Goal: Information Seeking & Learning: Learn about a topic

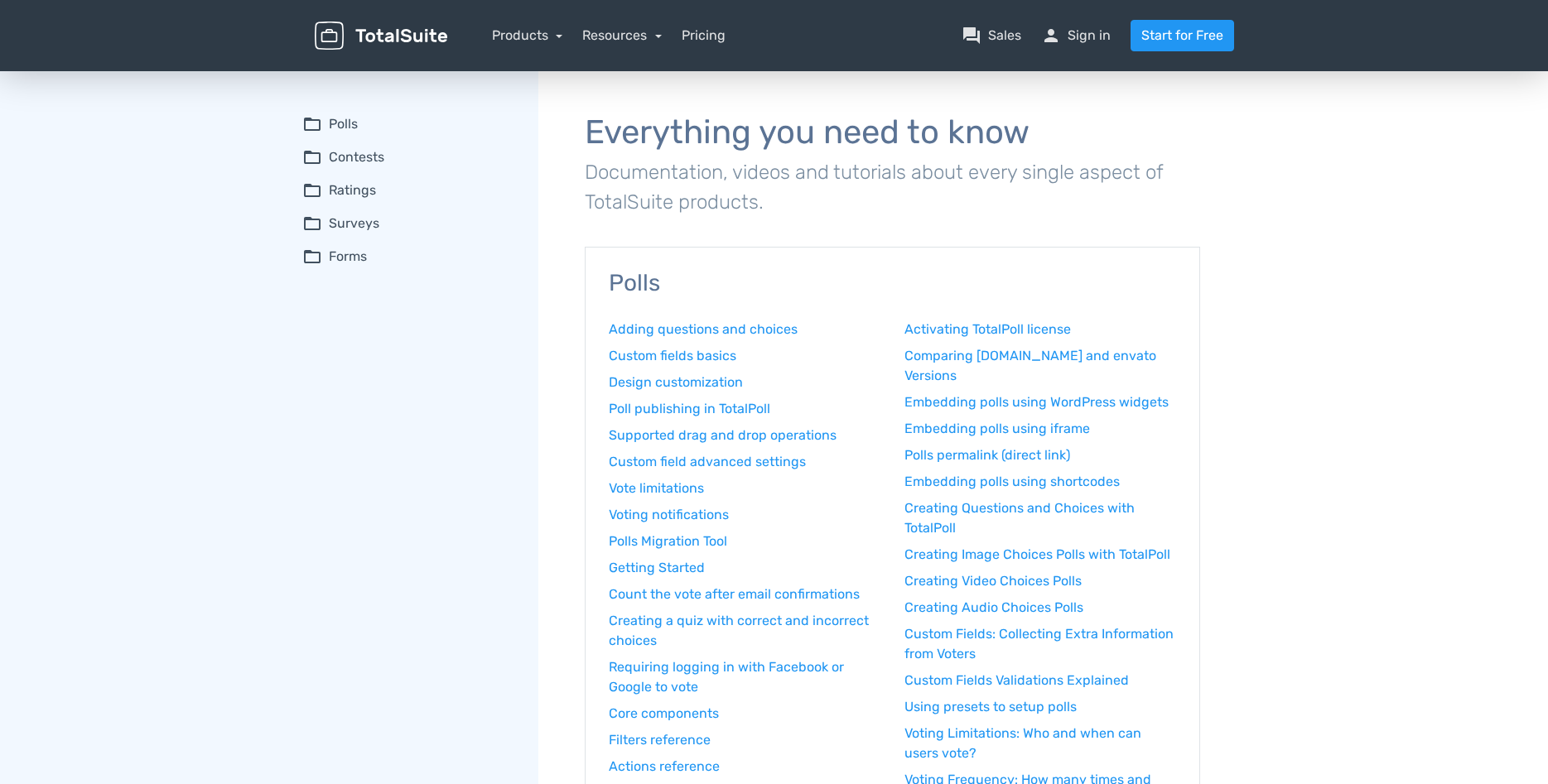
click at [334, 119] on summary "folder_open Polls" at bounding box center [408, 124] width 213 height 20
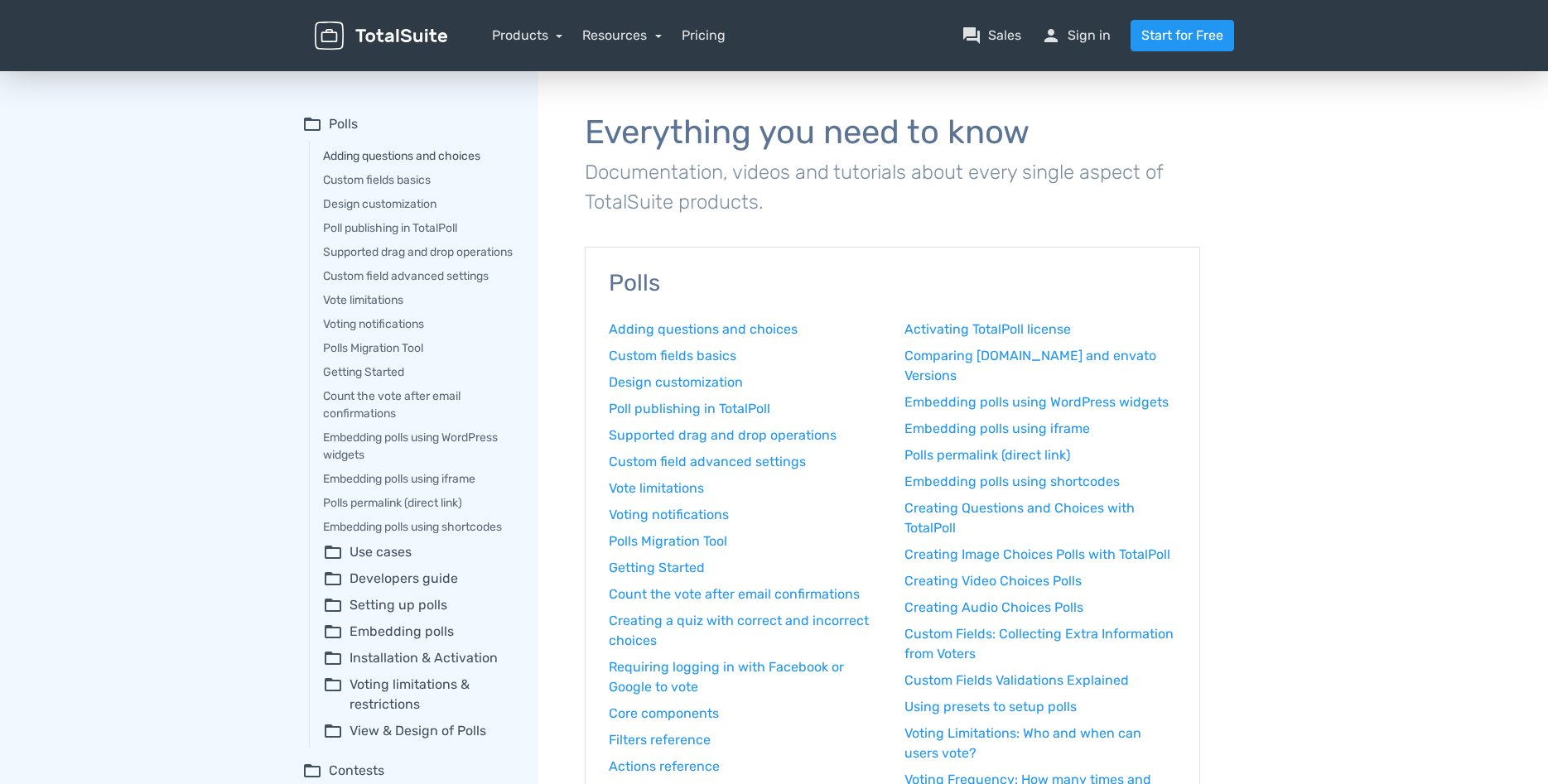
click at [357, 154] on link "Adding questions and choices" at bounding box center [419, 155] width 192 height 17
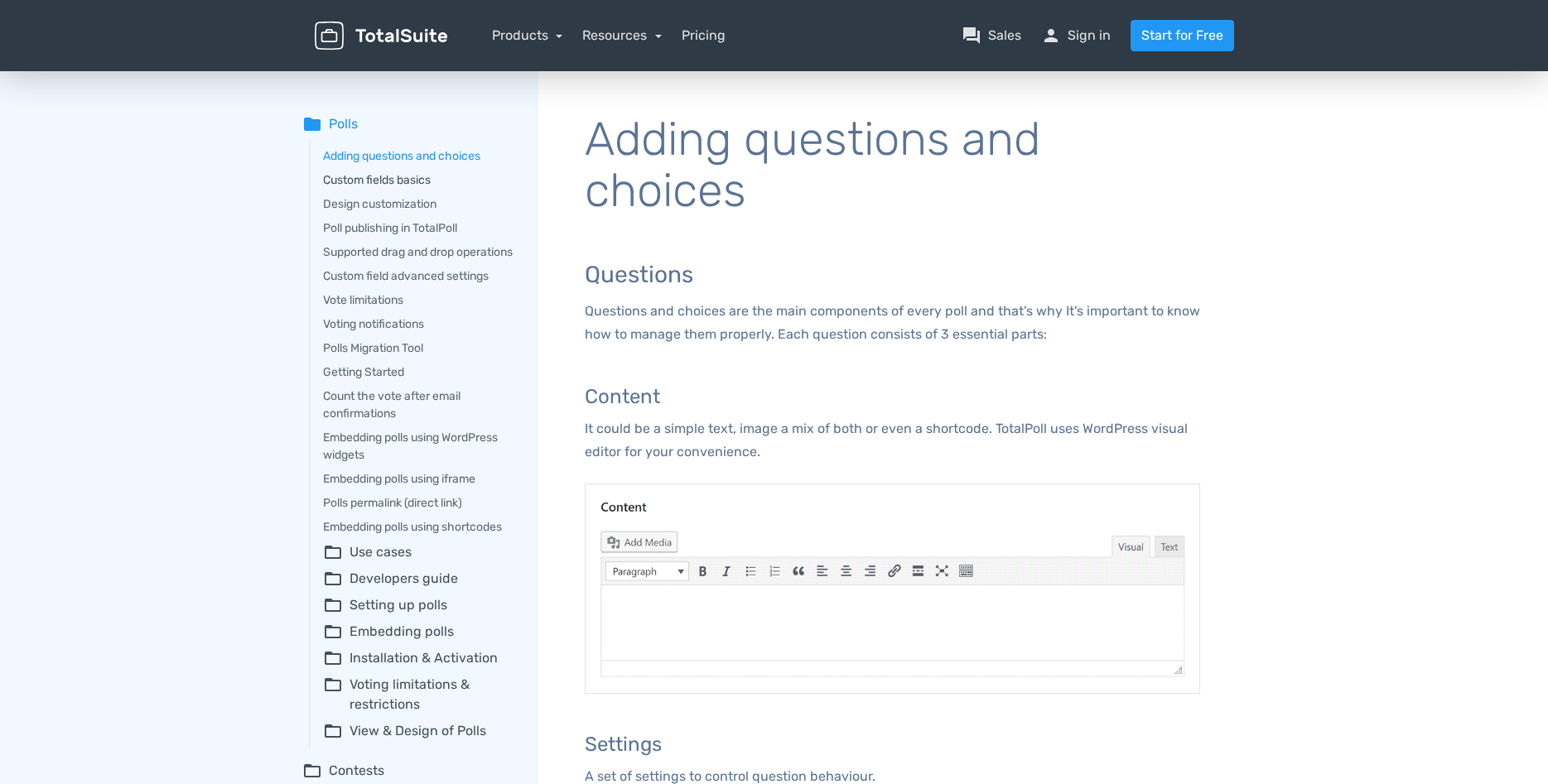
click at [362, 172] on link "Custom fields basics" at bounding box center [419, 179] width 192 height 17
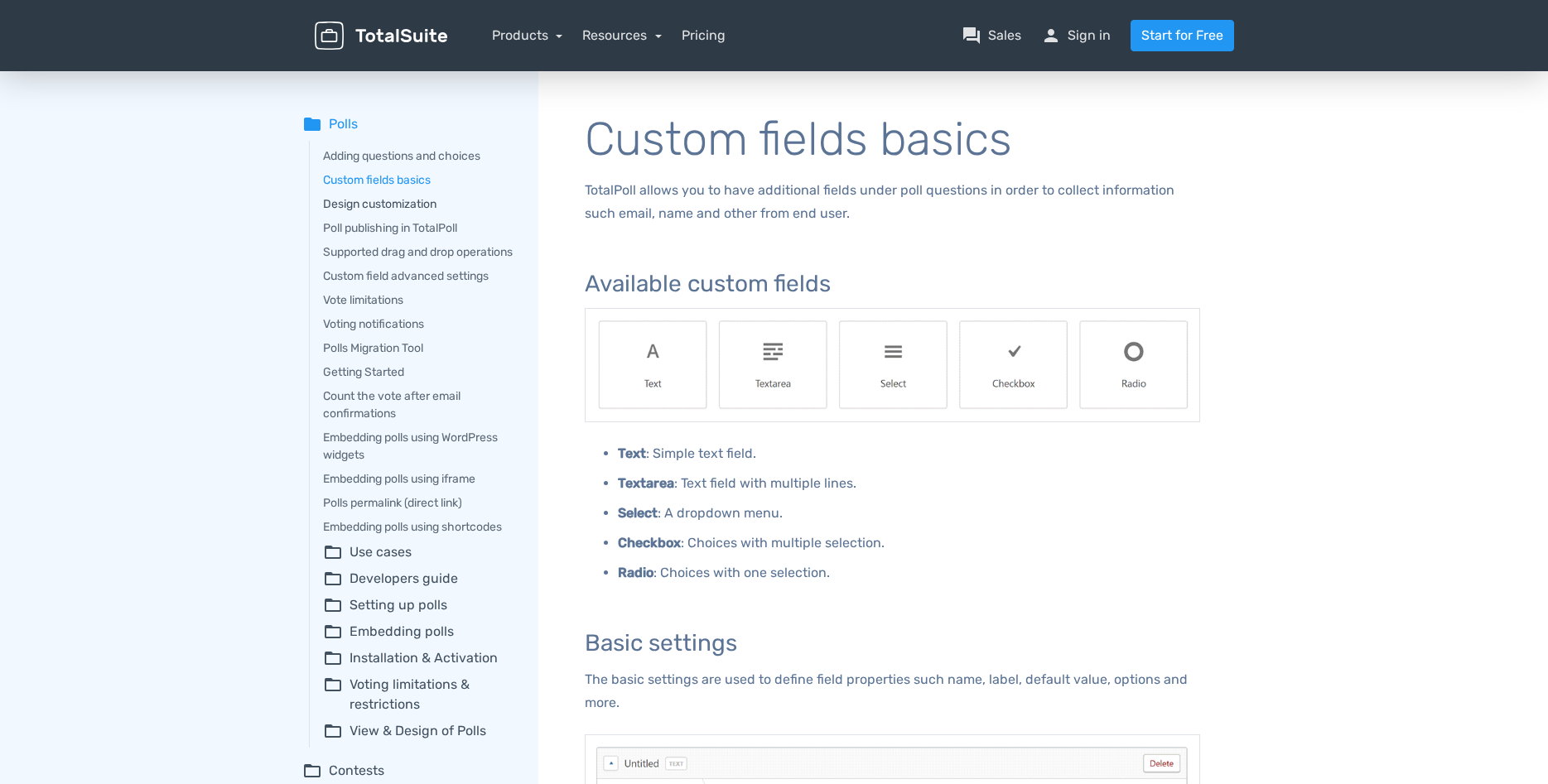
click at [376, 207] on link "Design customization" at bounding box center [419, 204] width 192 height 17
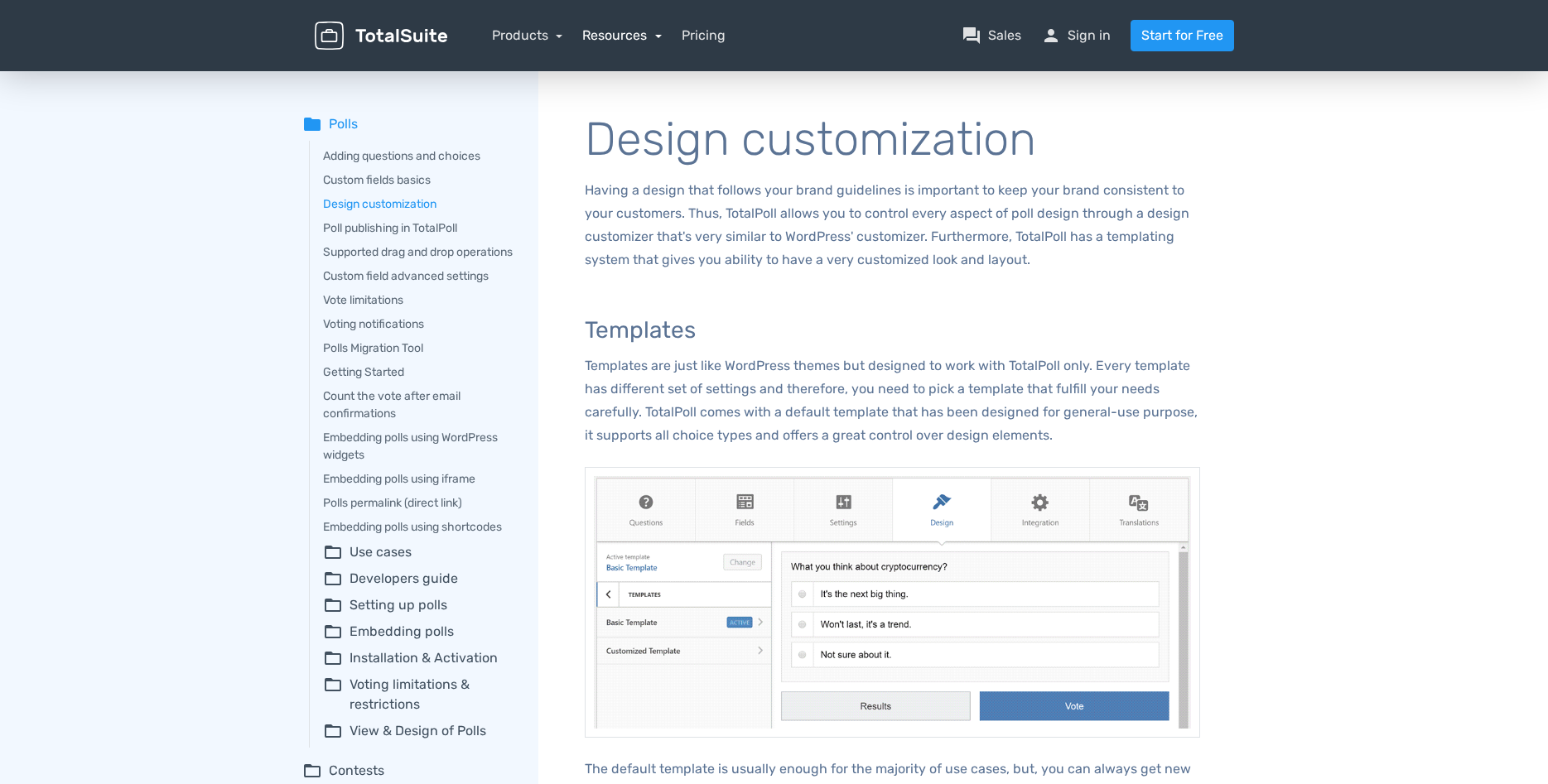
click at [648, 37] on link "Resources" at bounding box center [622, 36] width 79 height 16
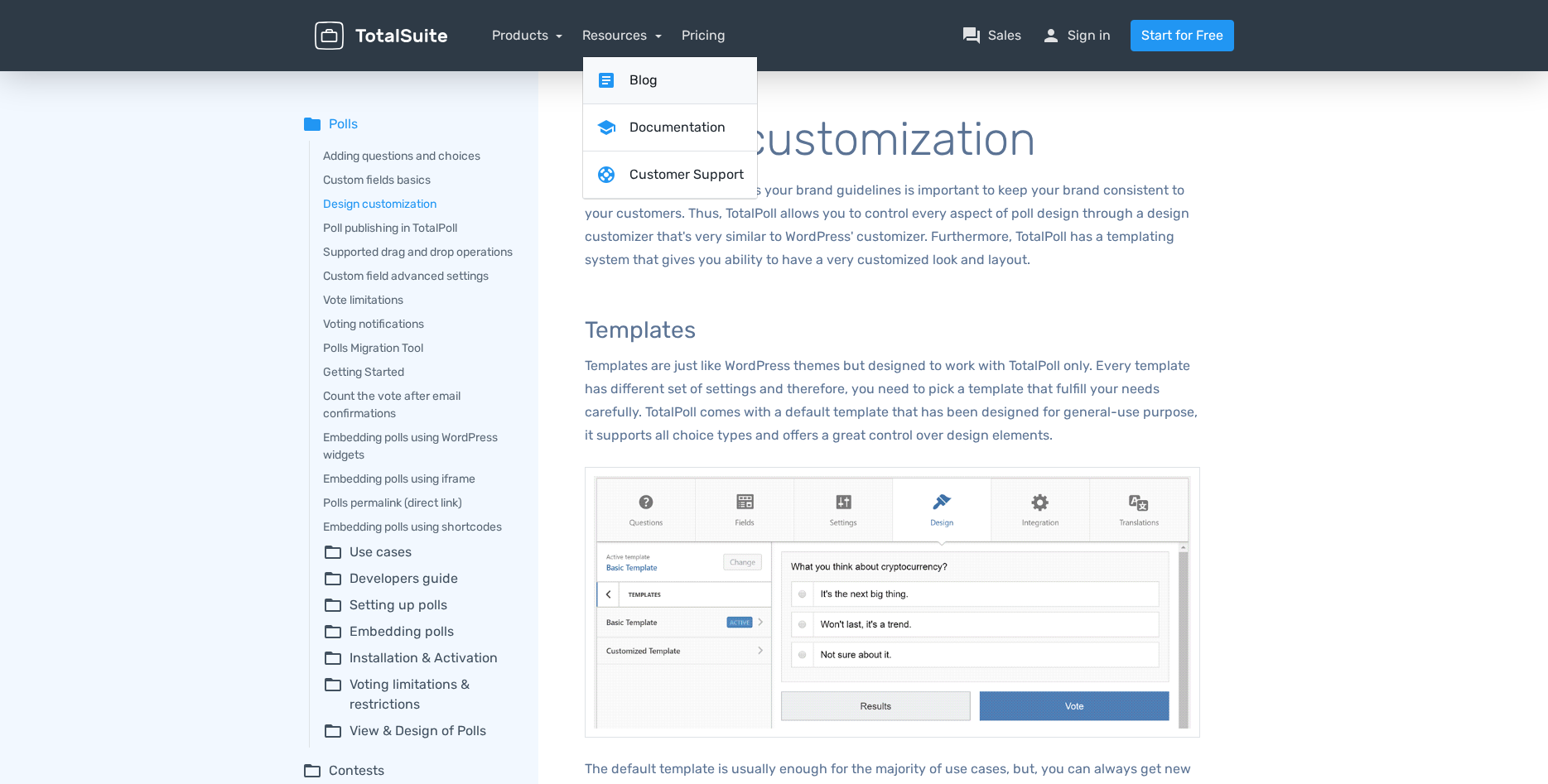
click at [645, 79] on link "article Blog" at bounding box center [670, 80] width 174 height 47
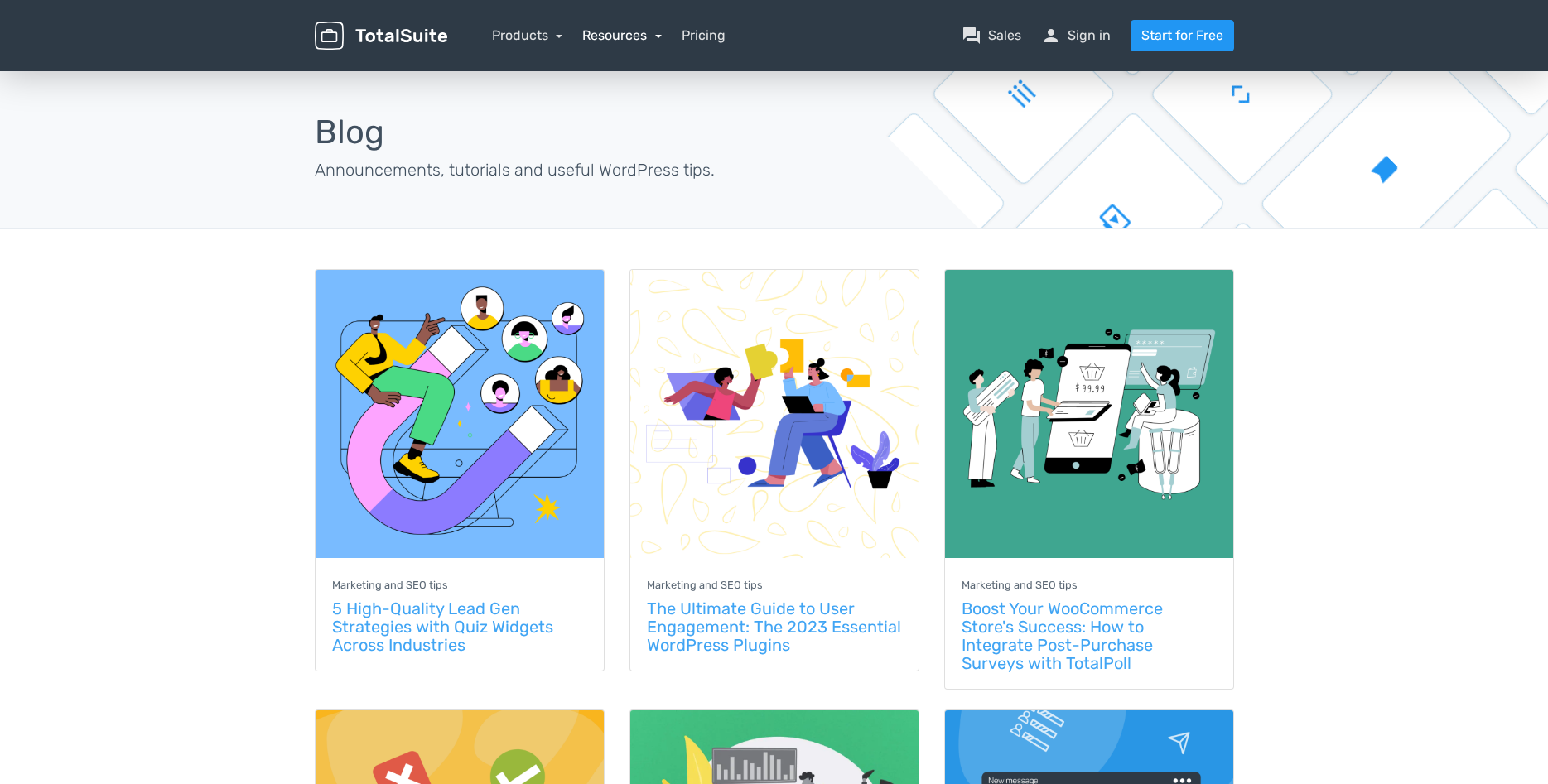
click at [648, 29] on link "Resources" at bounding box center [622, 36] width 79 height 16
click at [648, 122] on link "school Documentation" at bounding box center [670, 128] width 174 height 47
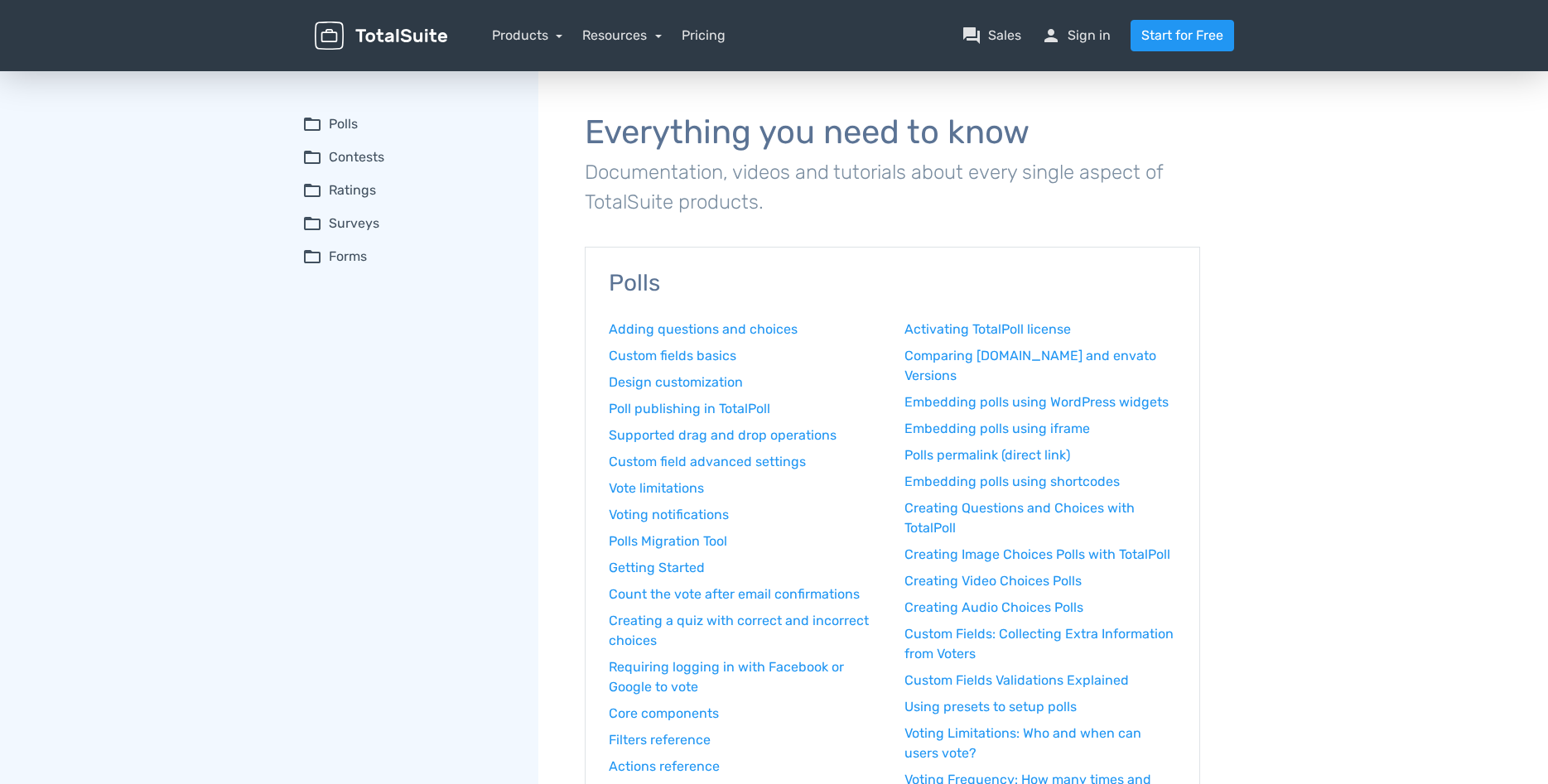
click at [343, 115] on summary "folder_open Polls" at bounding box center [408, 124] width 213 height 20
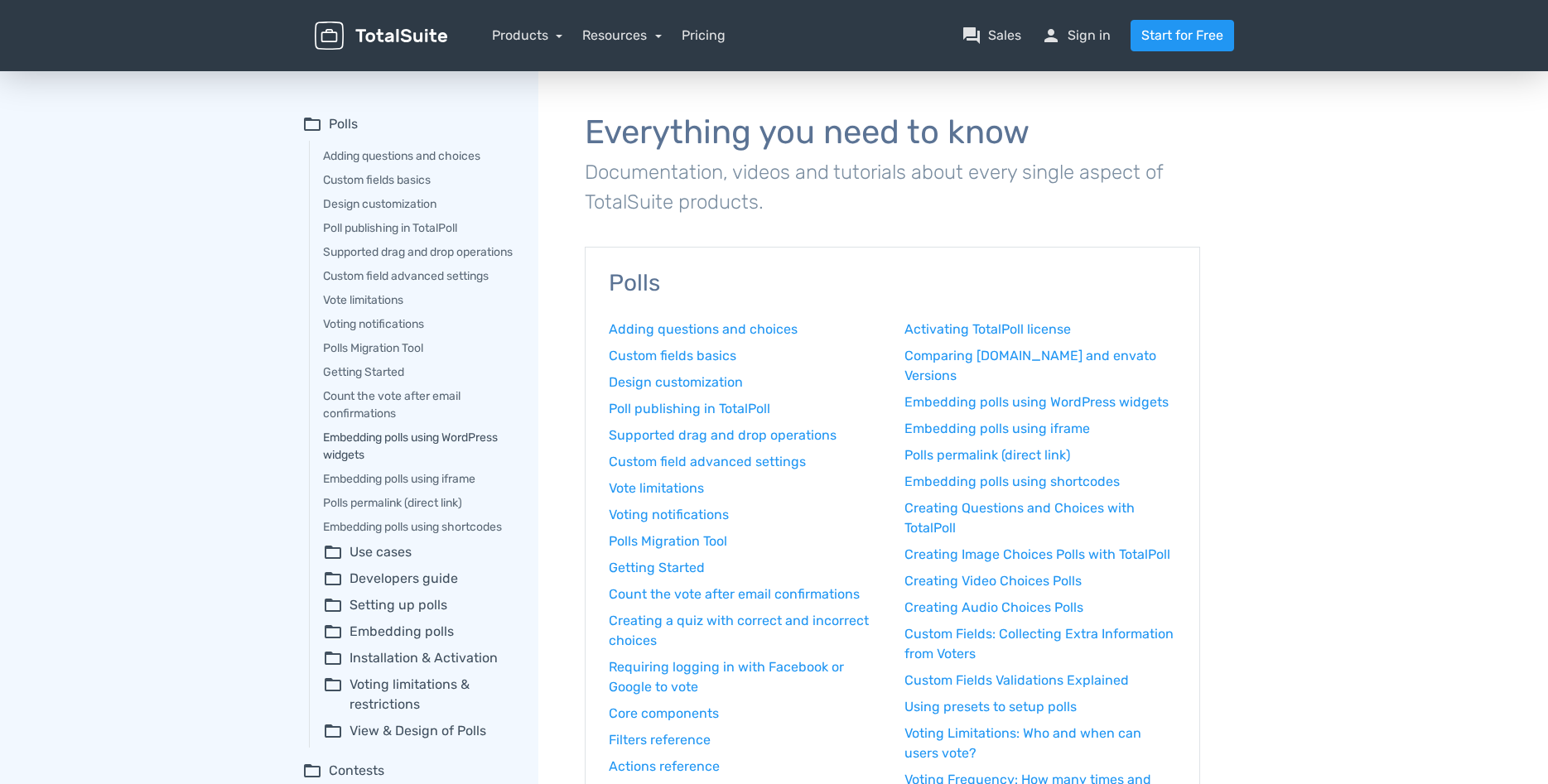
click at [364, 459] on link "Embedding polls using WordPress widgets" at bounding box center [419, 446] width 192 height 35
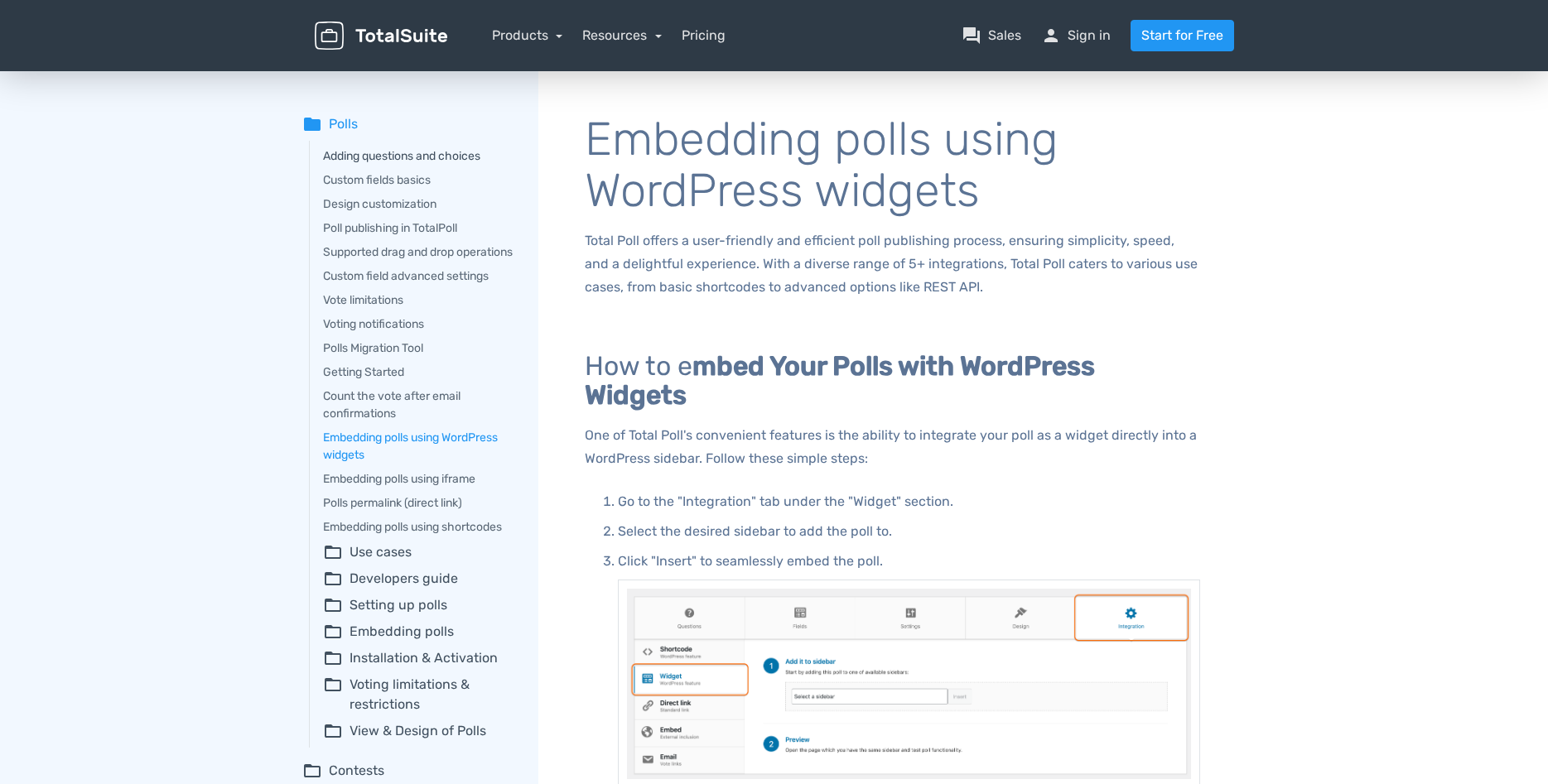
click at [340, 151] on link "Adding questions and choices" at bounding box center [419, 155] width 192 height 17
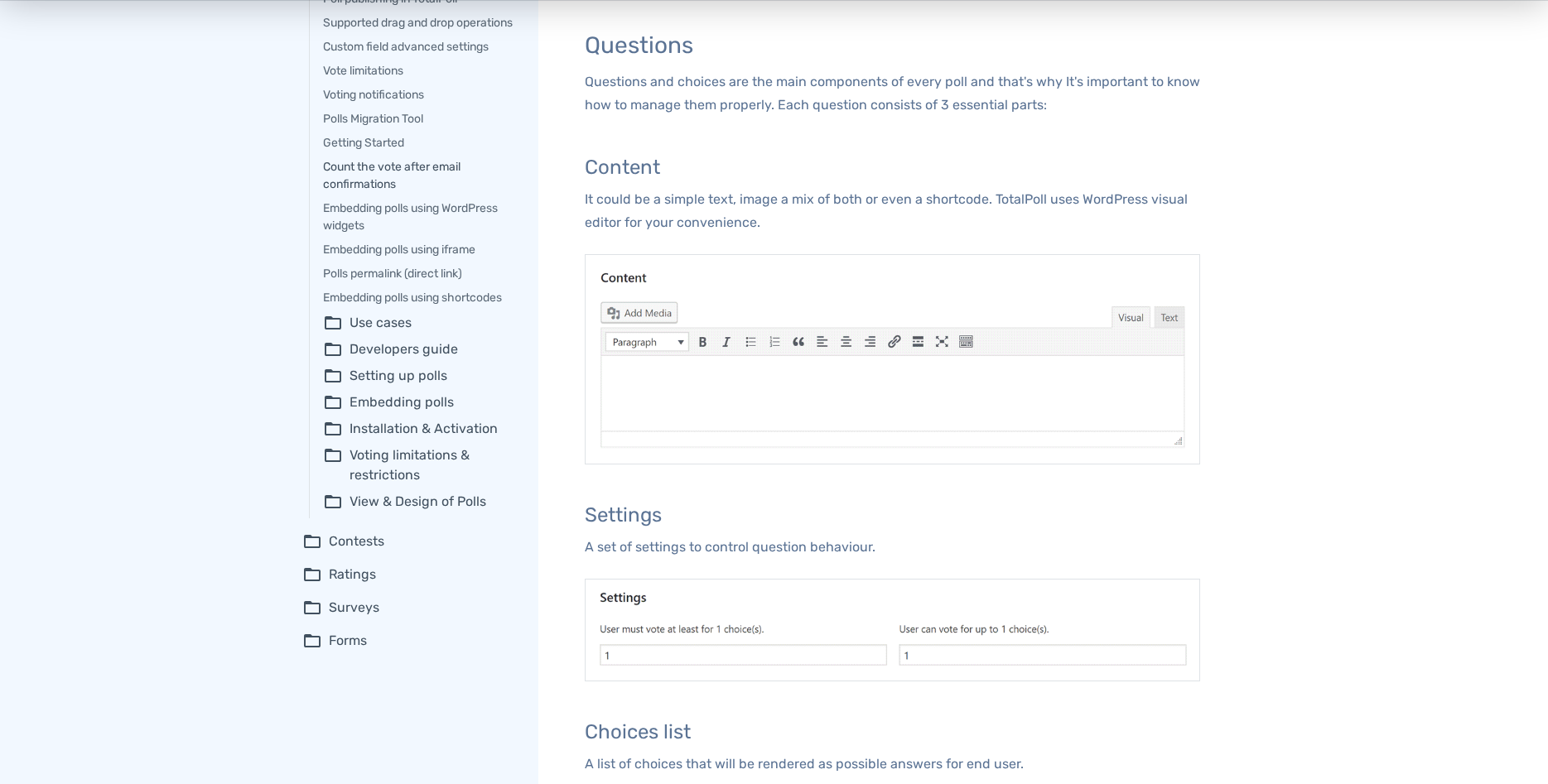
scroll to position [169, 0]
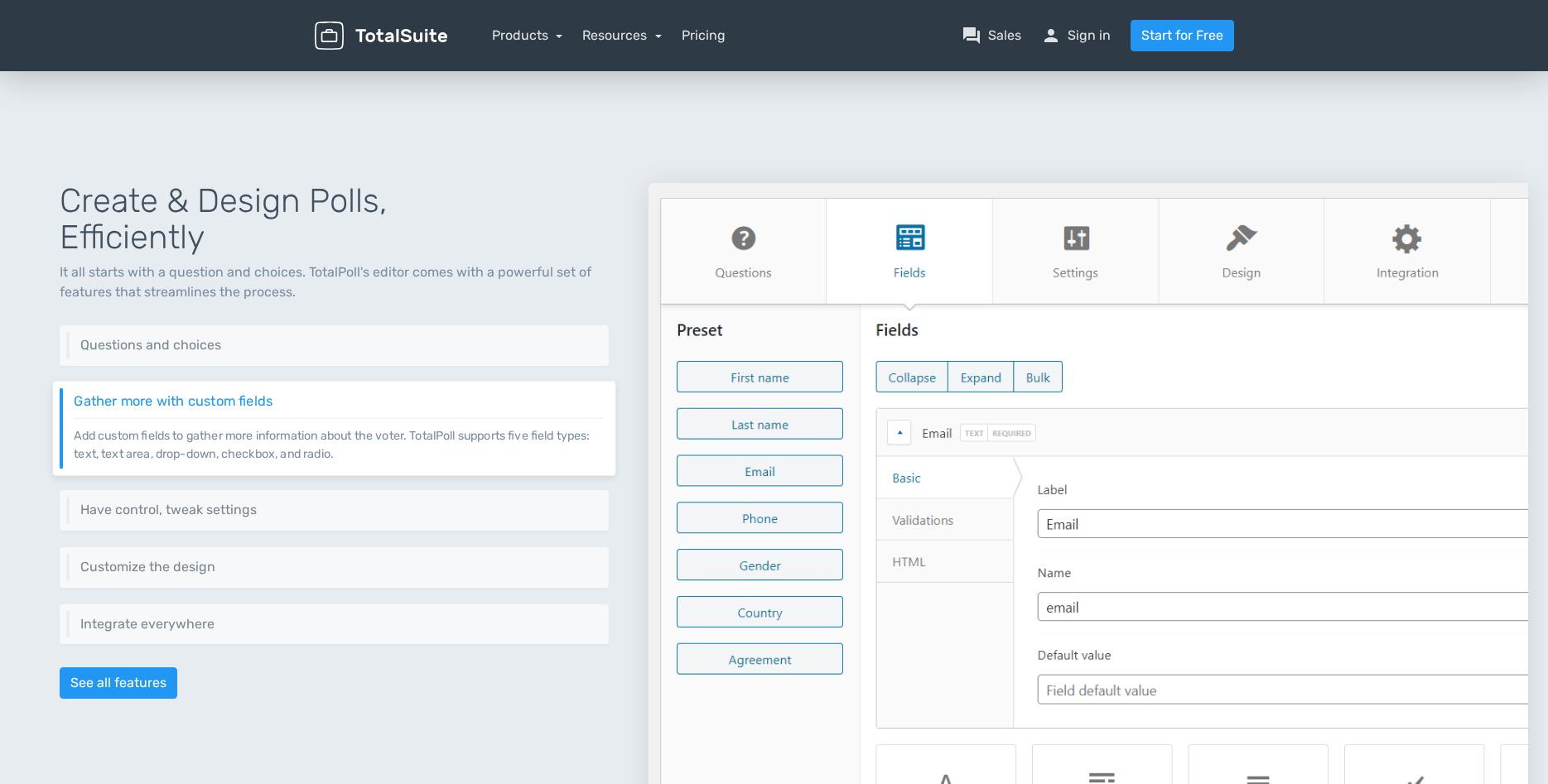
scroll to position [249, 0]
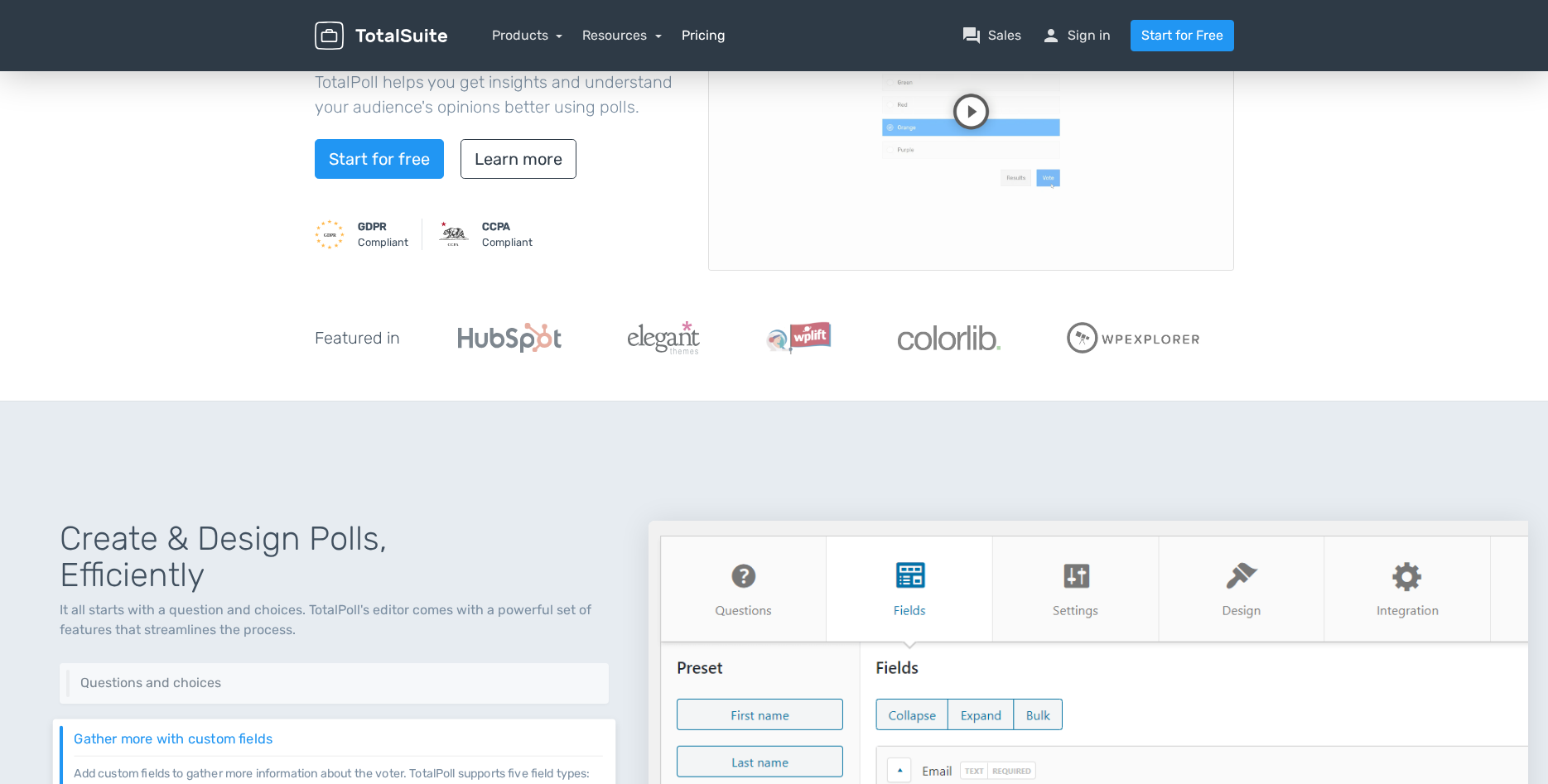
click at [691, 31] on link "Pricing" at bounding box center [703, 36] width 44 height 20
